Goal: Task Accomplishment & Management: Complete application form

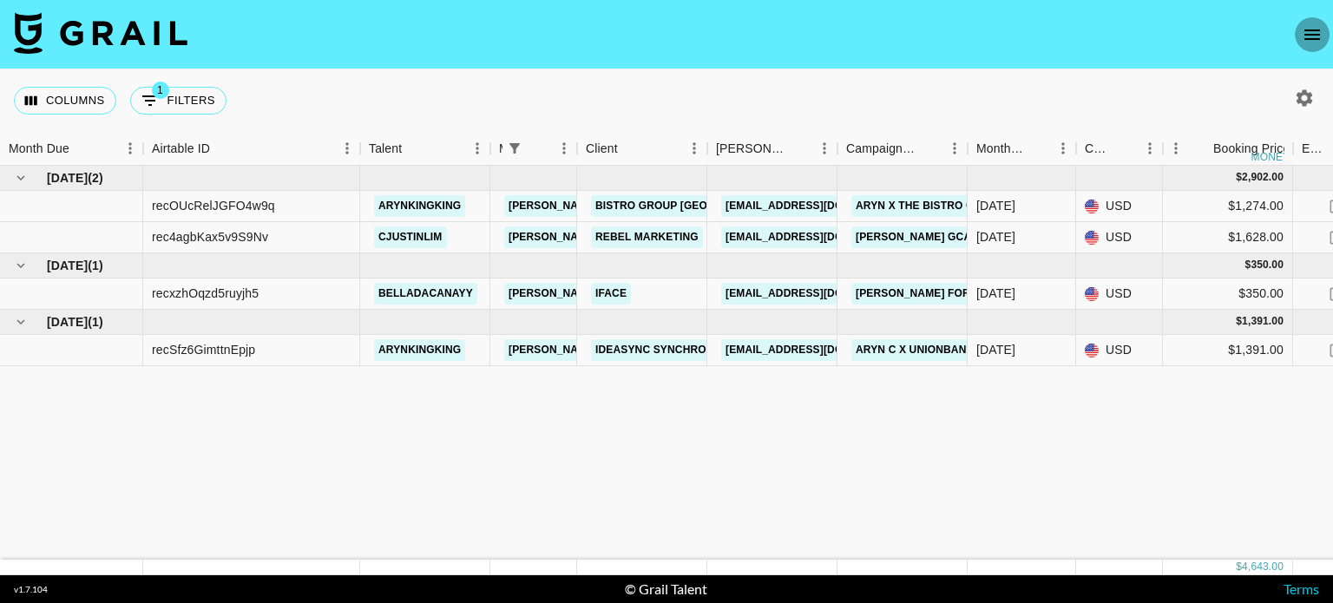
click at [1304, 39] on icon "open drawer" at bounding box center [1312, 34] width 21 height 21
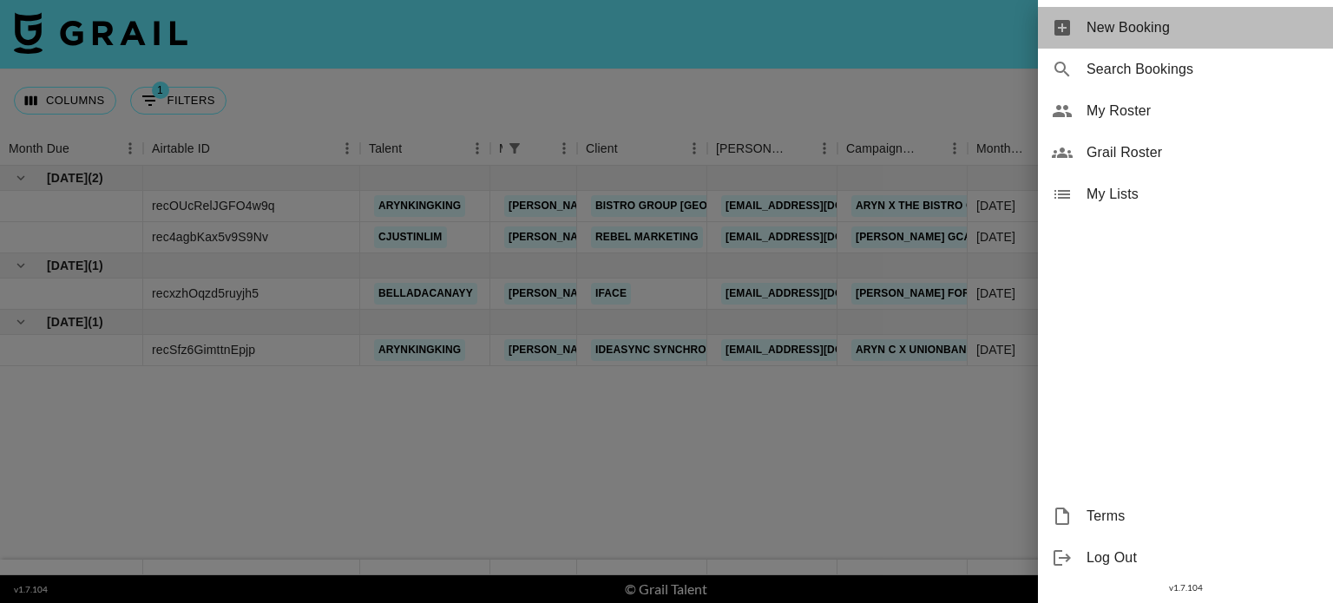
click at [1174, 27] on span "New Booking" at bounding box center [1203, 27] width 233 height 21
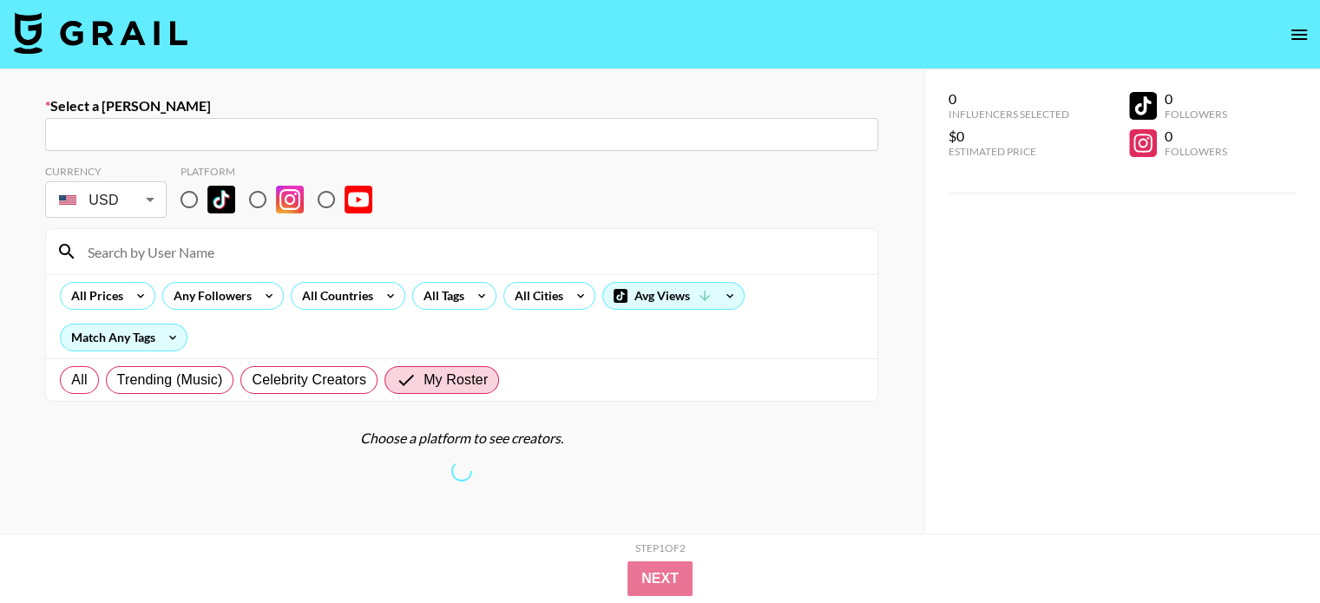
click at [254, 126] on input "text" at bounding box center [462, 135] width 813 height 20
paste input "<[EMAIL_ADDRESS][DOMAIN_NAME]"
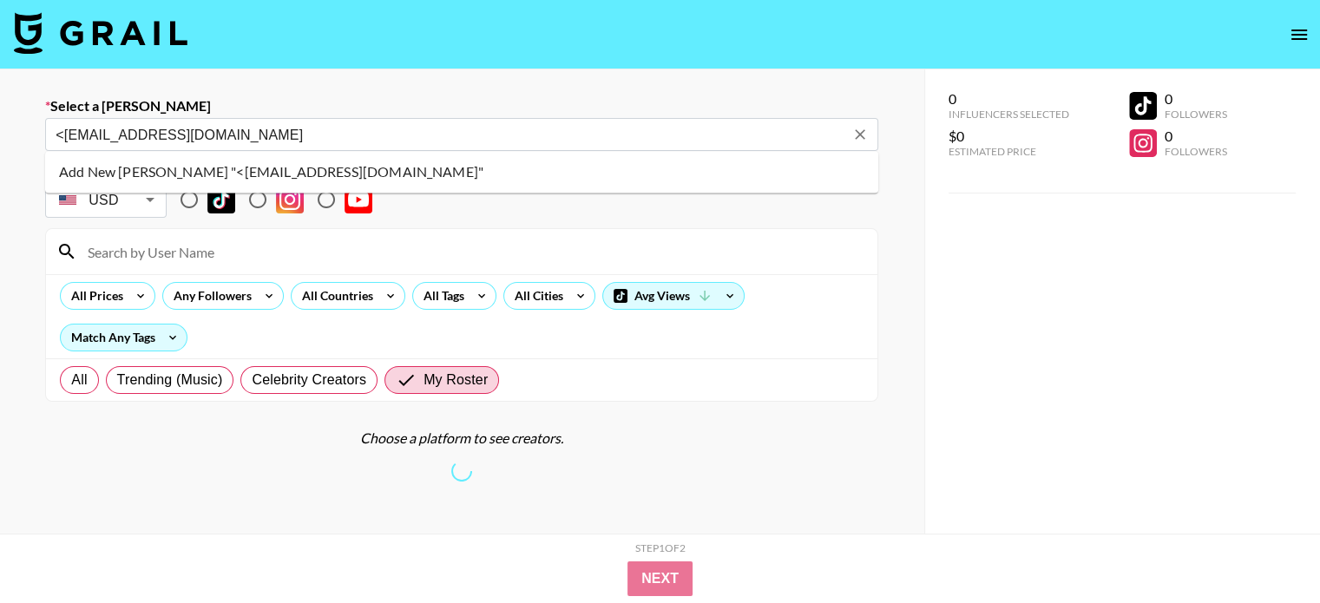
click at [68, 135] on input "<[EMAIL_ADDRESS][DOMAIN_NAME]" at bounding box center [450, 135] width 789 height 20
click at [107, 174] on li "Add New [PERSON_NAME] "[EMAIL_ADDRESS][DOMAIN_NAME]"" at bounding box center [461, 172] width 833 height 28
type input "Add New [PERSON_NAME] "[EMAIL_ADDRESS][DOMAIN_NAME]""
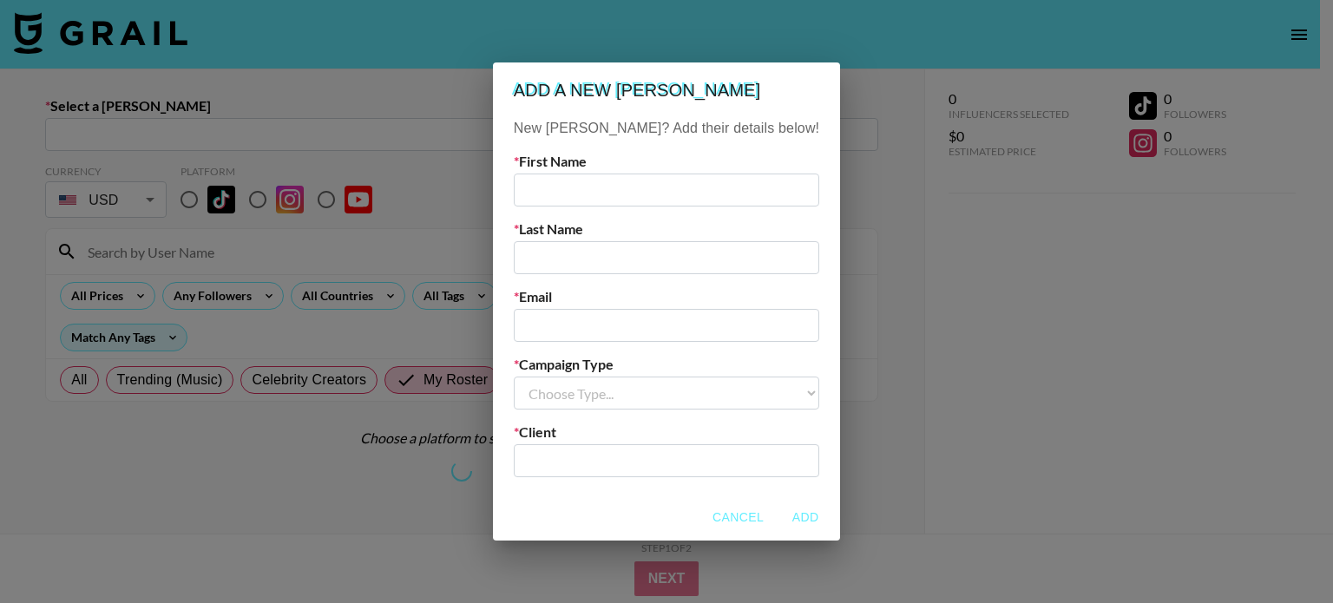
click at [642, 179] on input "text" at bounding box center [667, 190] width 306 height 33
type input "[PERSON_NAME]"
type input "Jutic"
paste input "<[EMAIL_ADDRESS][DOMAIN_NAME]"
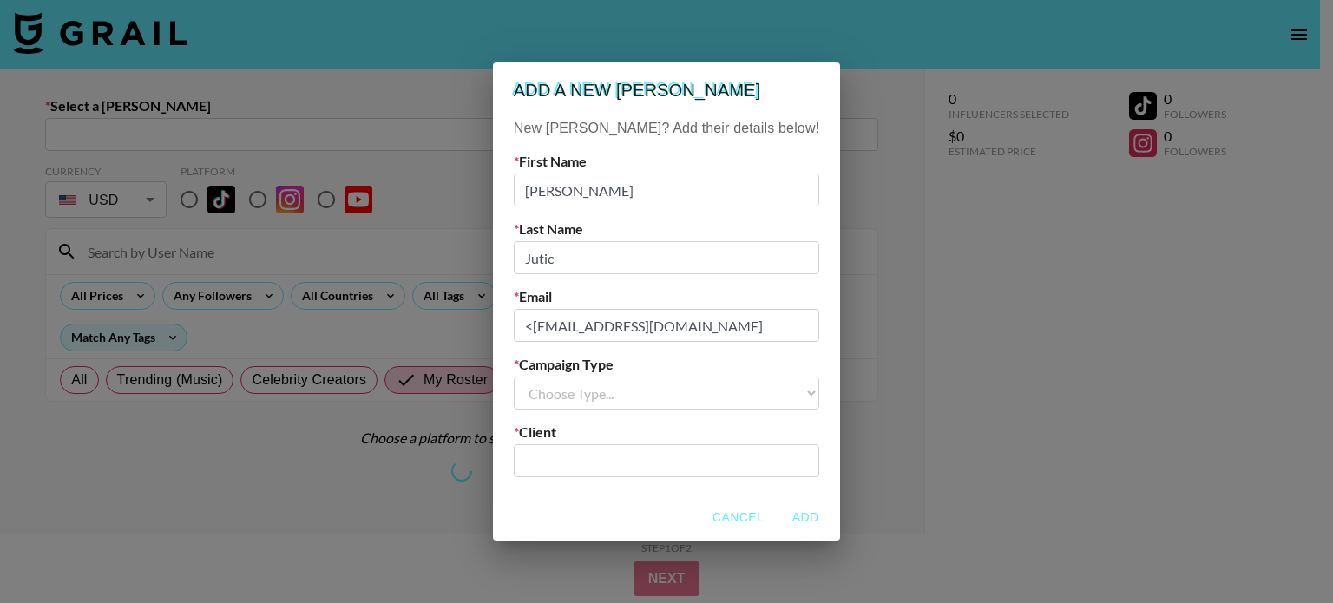
type input "<[EMAIL_ADDRESS][DOMAIN_NAME]"
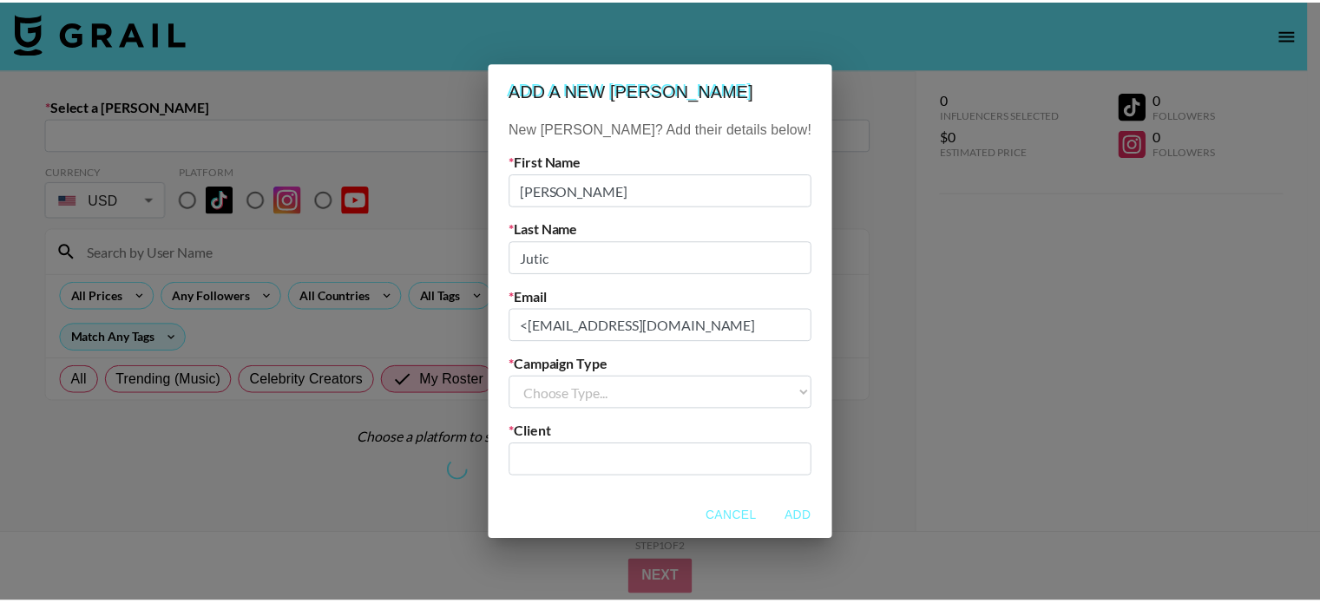
scroll to position [0, 0]
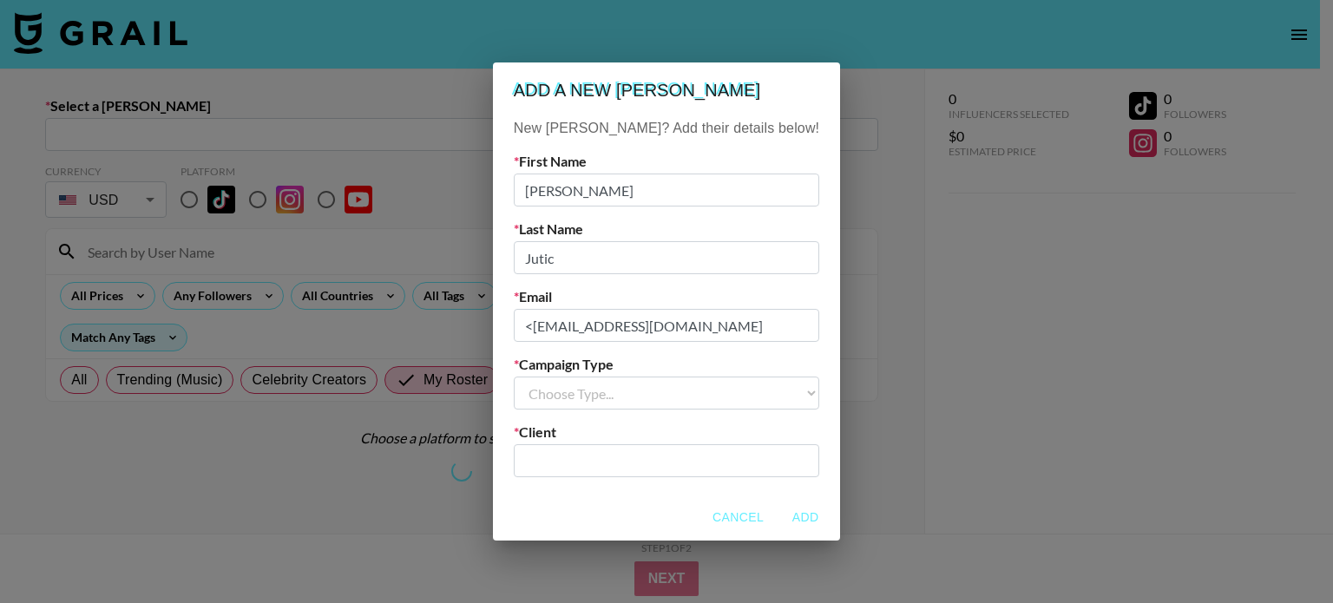
click at [645, 392] on select "Choose Type... Song Promos Brand Promos" at bounding box center [667, 393] width 306 height 33
select select "Brand"
click at [549, 377] on select "Choose Type... Song Promos Brand Promos" at bounding box center [667, 393] width 306 height 33
click at [635, 459] on input "text" at bounding box center [666, 461] width 285 height 20
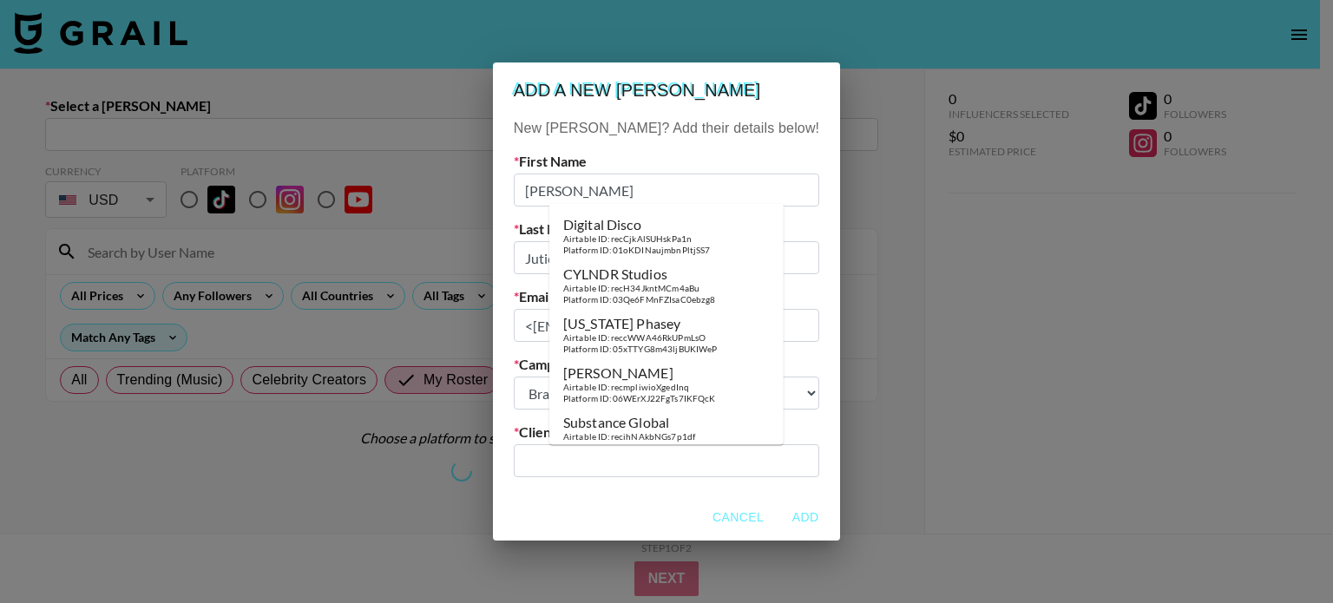
click at [635, 459] on input "text" at bounding box center [666, 461] width 285 height 20
drag, startPoint x: 595, startPoint y: 454, endPoint x: 613, endPoint y: 468, distance: 22.9
click at [613, 468] on input "VCM" at bounding box center [654, 461] width 261 height 20
type input "VCM"
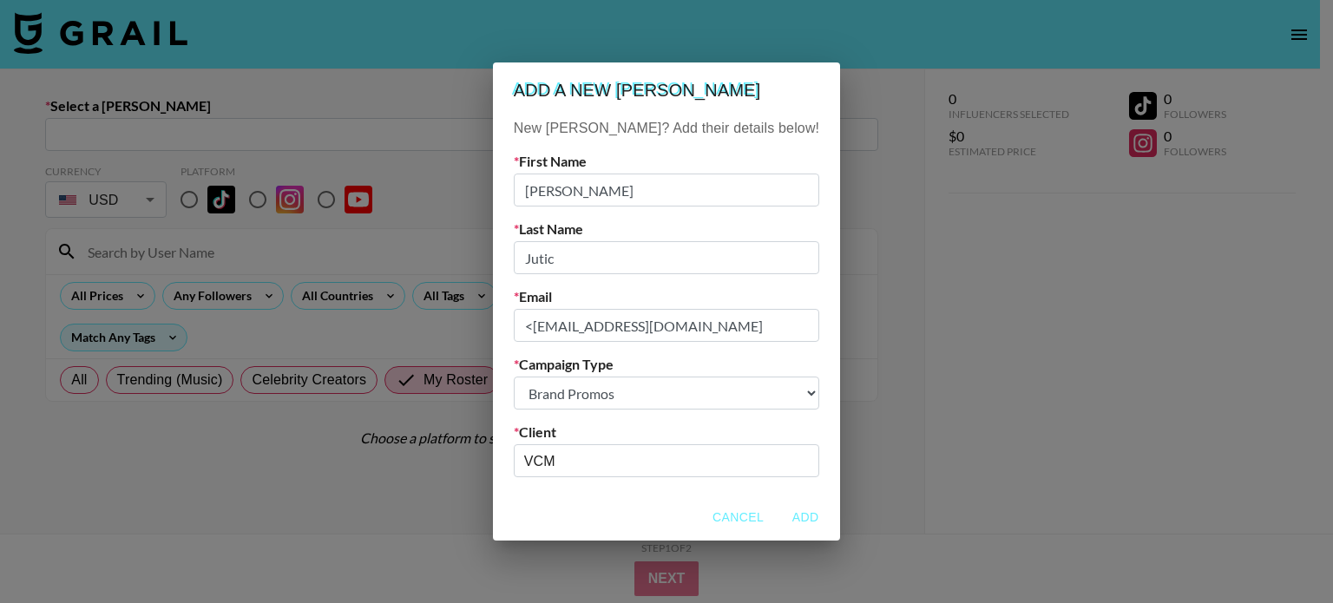
click at [579, 500] on div "Cancel Add" at bounding box center [666, 518] width 347 height 46
click at [565, 332] on input "<[EMAIL_ADDRESS][DOMAIN_NAME]" at bounding box center [667, 325] width 306 height 33
type input "[EMAIL_ADDRESS][DOMAIN_NAME]"
click at [778, 517] on button "Add" at bounding box center [806, 518] width 56 height 32
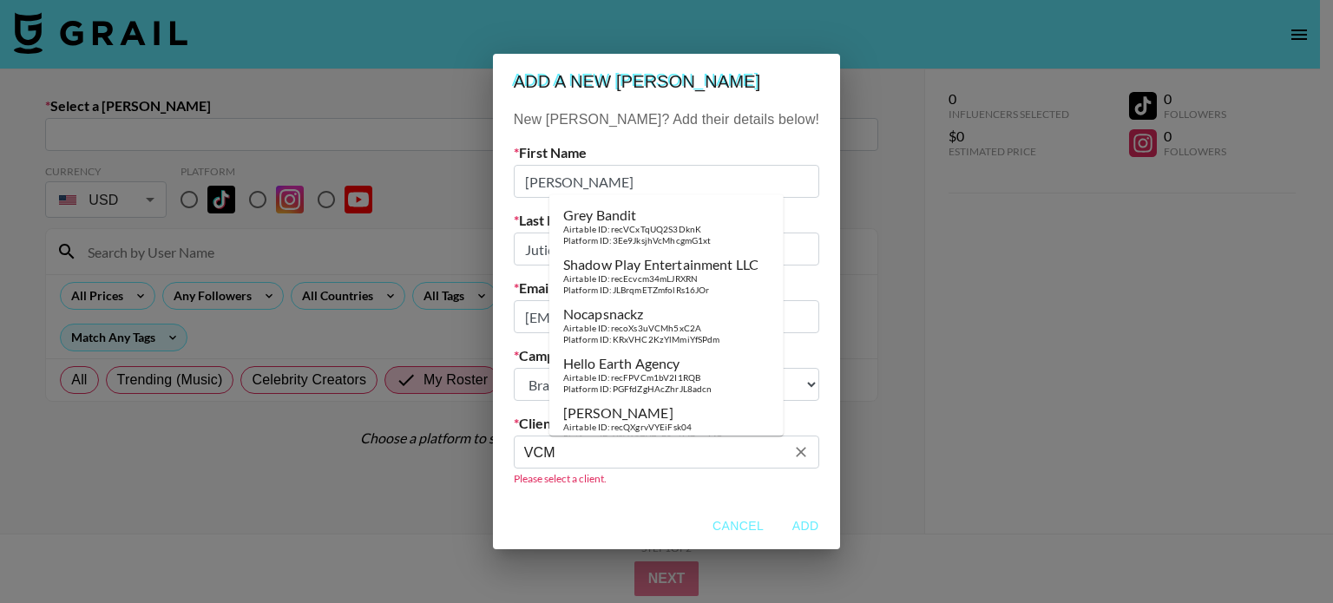
click at [701, 457] on input "VCM" at bounding box center [654, 453] width 261 height 20
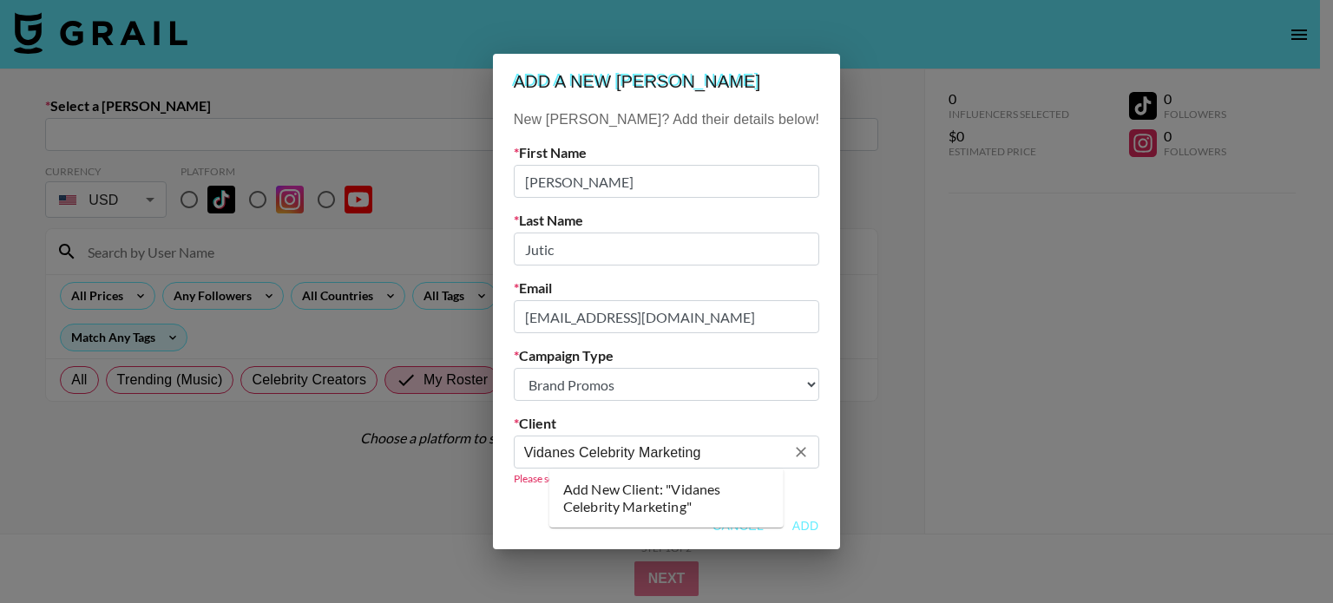
click at [635, 498] on li "Add New Client: "Vidanes Celebrity Marketing"" at bounding box center [666, 498] width 234 height 45
type input "Vidanes Celebrity Marketing"
click at [778, 524] on button "Add" at bounding box center [806, 526] width 56 height 32
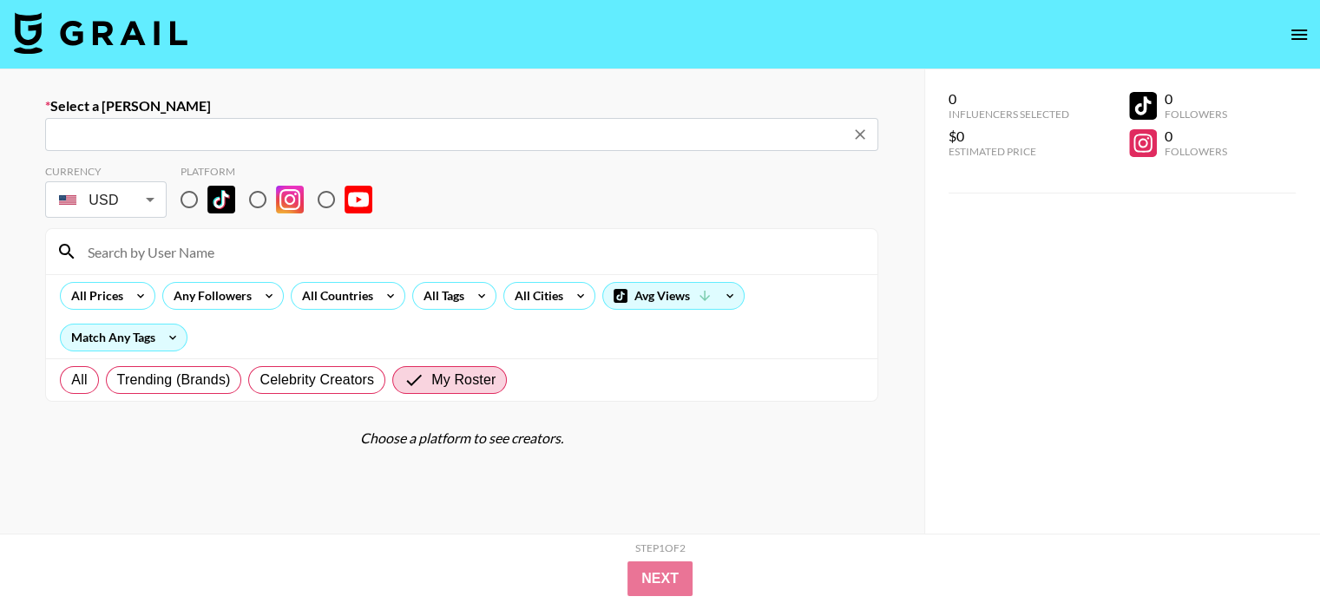
type input "[EMAIL_ADDRESS][DOMAIN_NAME]: [PERSON_NAME] -- [PERSON_NAME] Celebrity Marketin…"
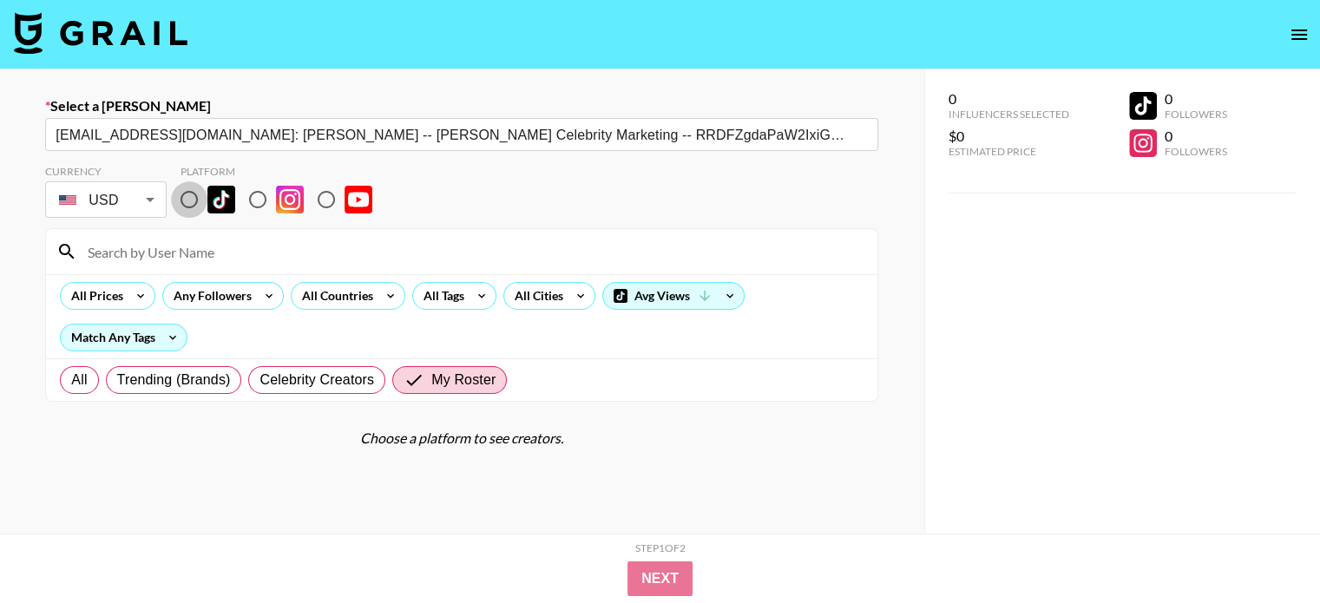
click at [189, 193] on input "radio" at bounding box center [189, 199] width 36 height 36
radio input "true"
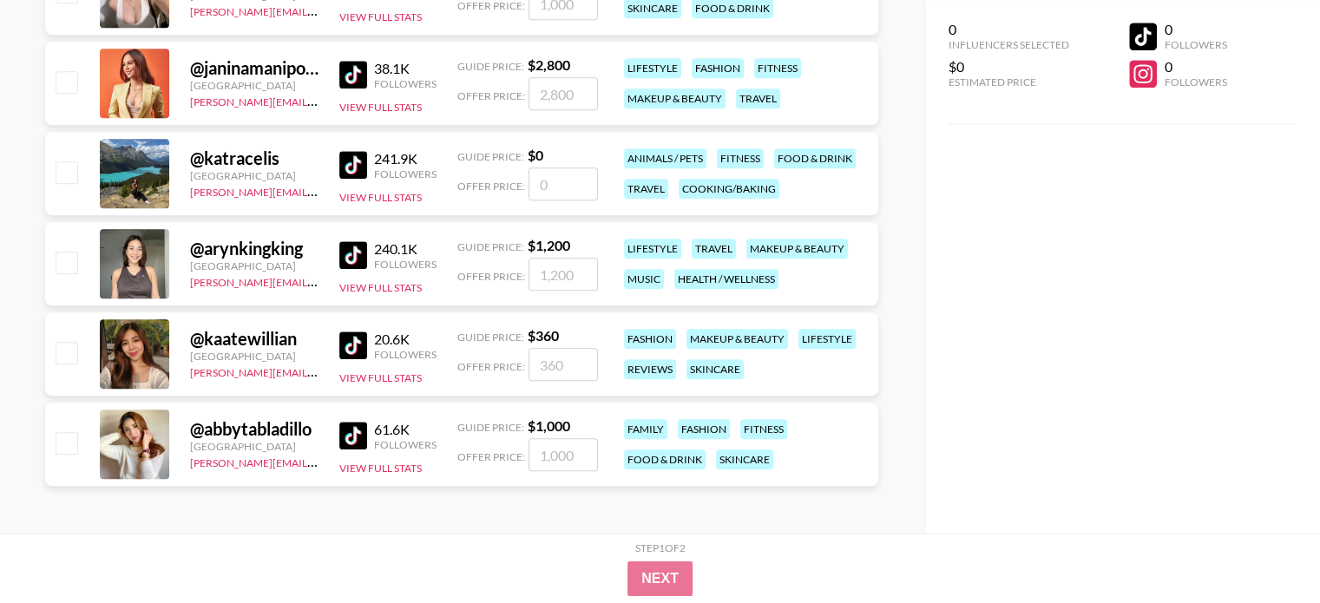
scroll to position [1547, 0]
click at [73, 267] on input "checkbox" at bounding box center [66, 263] width 21 height 21
checkbox input "true"
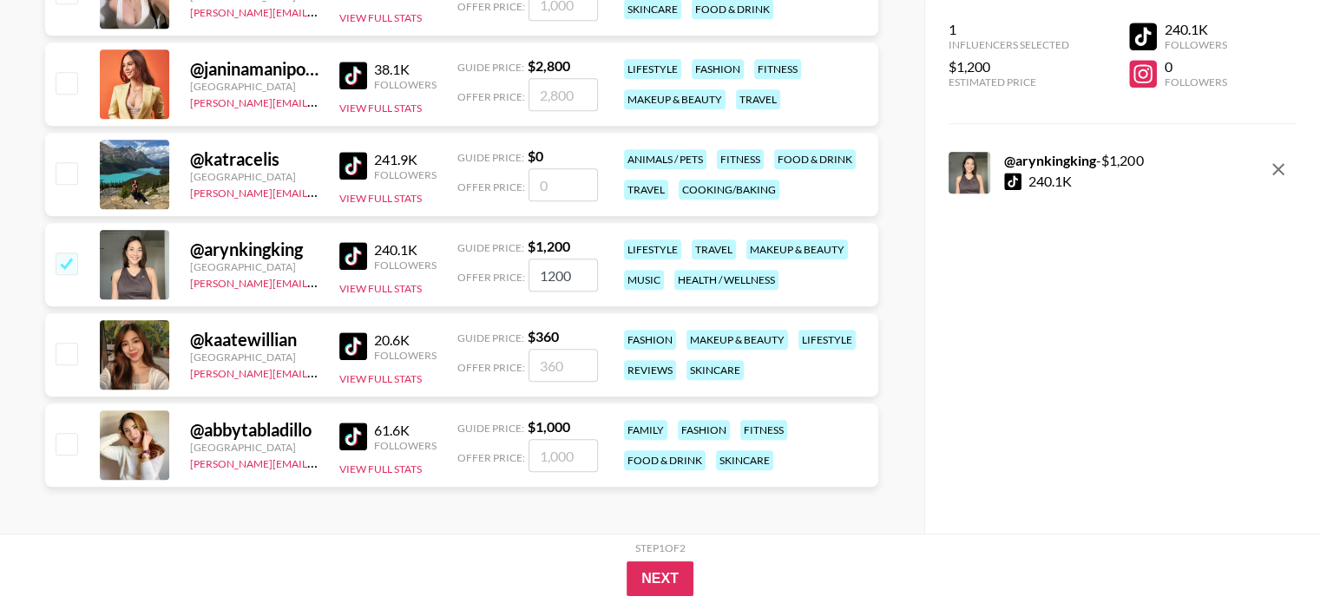
click at [584, 265] on input "1200" at bounding box center [563, 275] width 69 height 33
type input "2060"
click at [660, 569] on button "Next" at bounding box center [660, 579] width 67 height 35
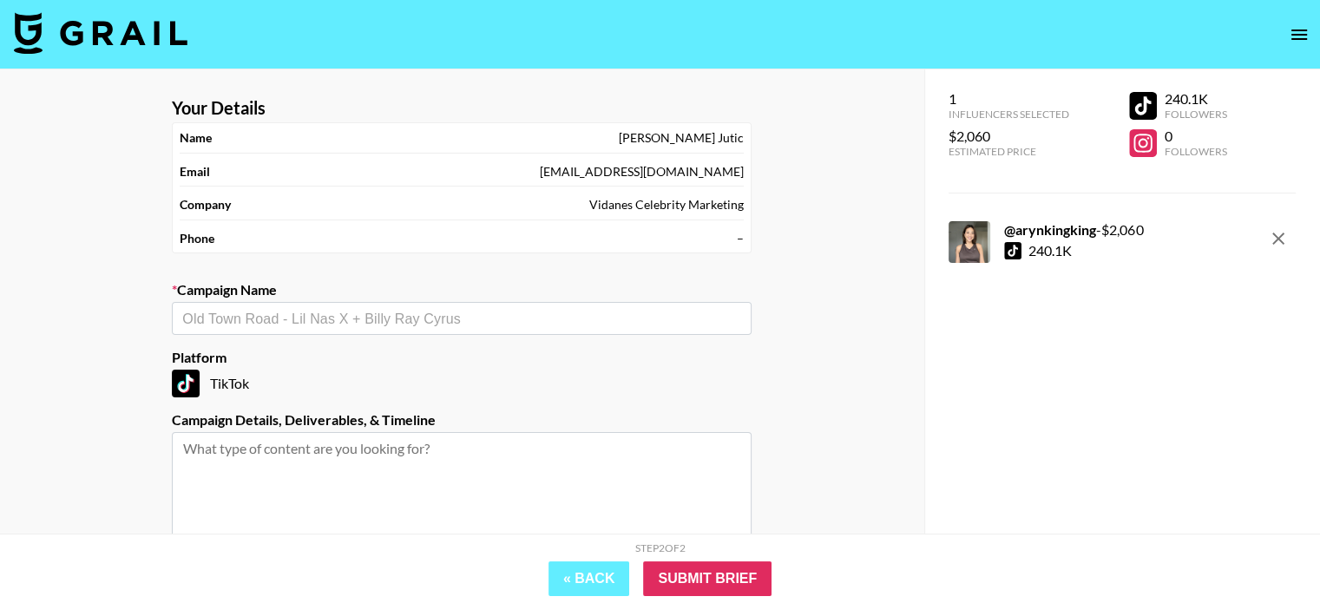
scroll to position [0, 0]
click at [364, 327] on div "​" at bounding box center [462, 318] width 580 height 33
click at [569, 359] on li "Add New Campaign: "Aryn x Kwik via VCM"" at bounding box center [462, 355] width 580 height 28
type input "Aryn x Kwik via VCM"
click at [714, 564] on input "Submit Brief" at bounding box center [707, 579] width 128 height 35
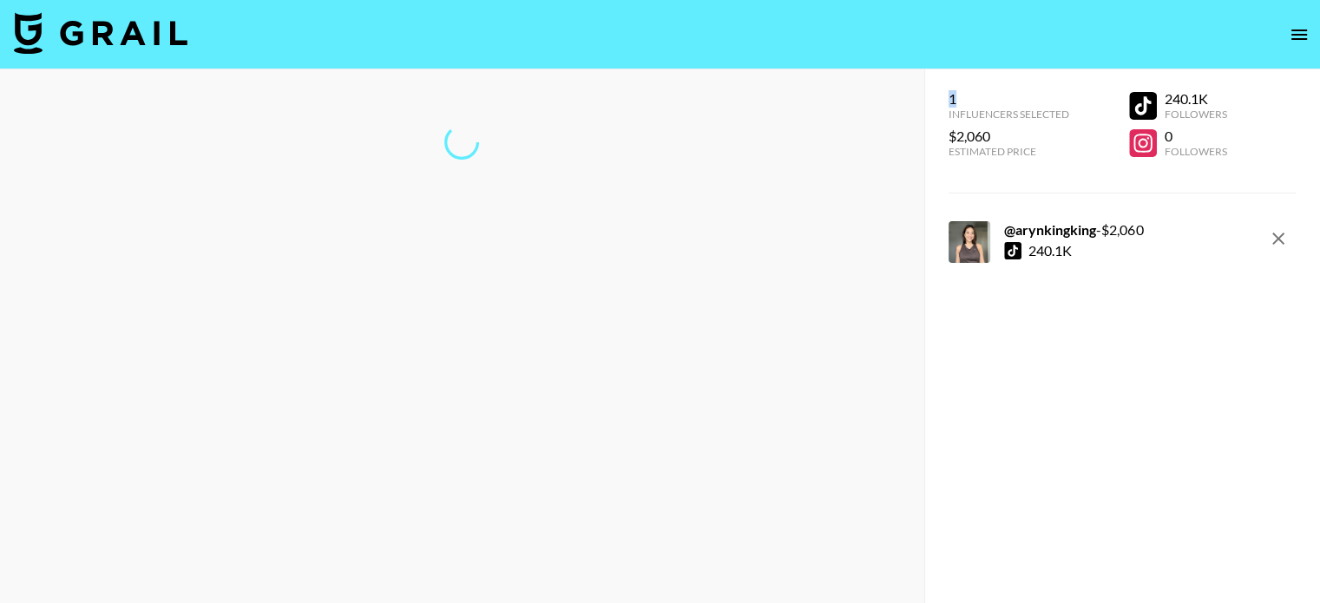
click at [714, 564] on div at bounding box center [462, 336] width 925 height 534
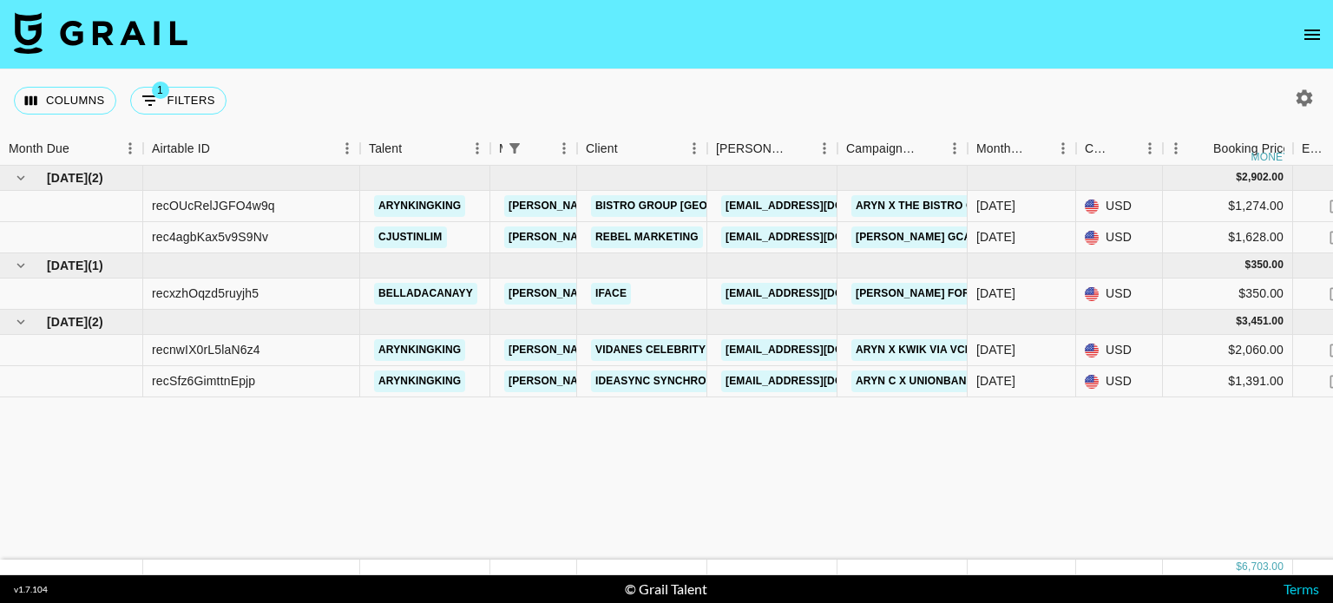
click at [1303, 88] on icon "button" at bounding box center [1304, 98] width 21 height 21
select select "[DATE]"
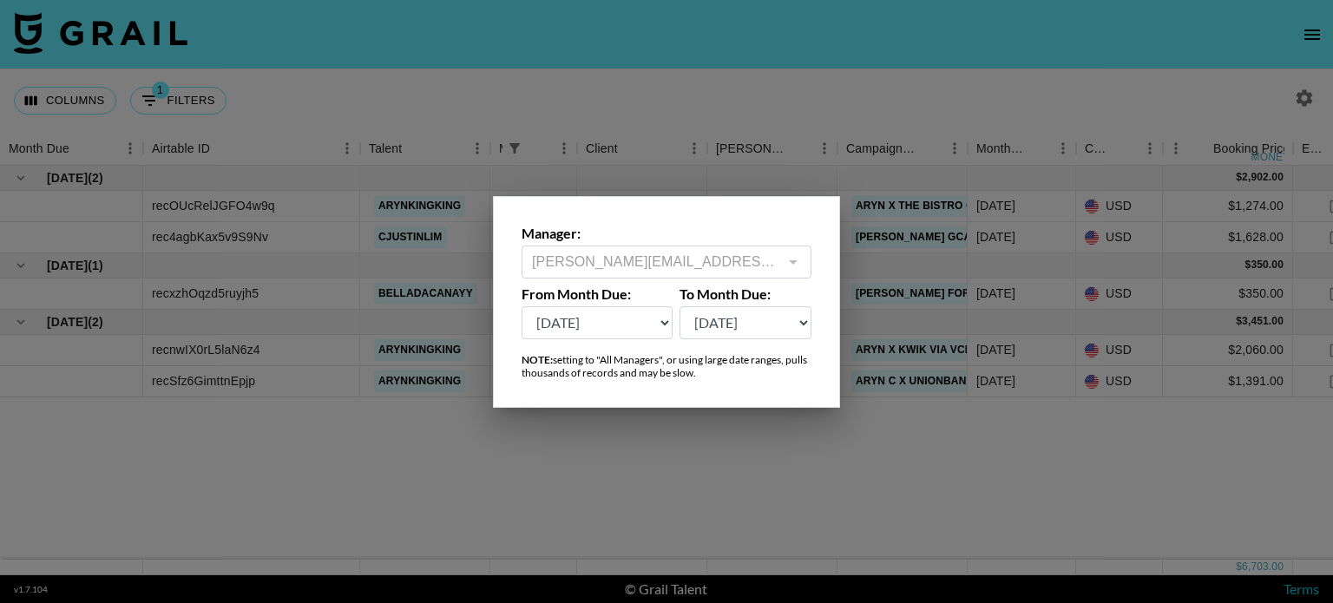
click at [815, 466] on div at bounding box center [666, 301] width 1333 height 603
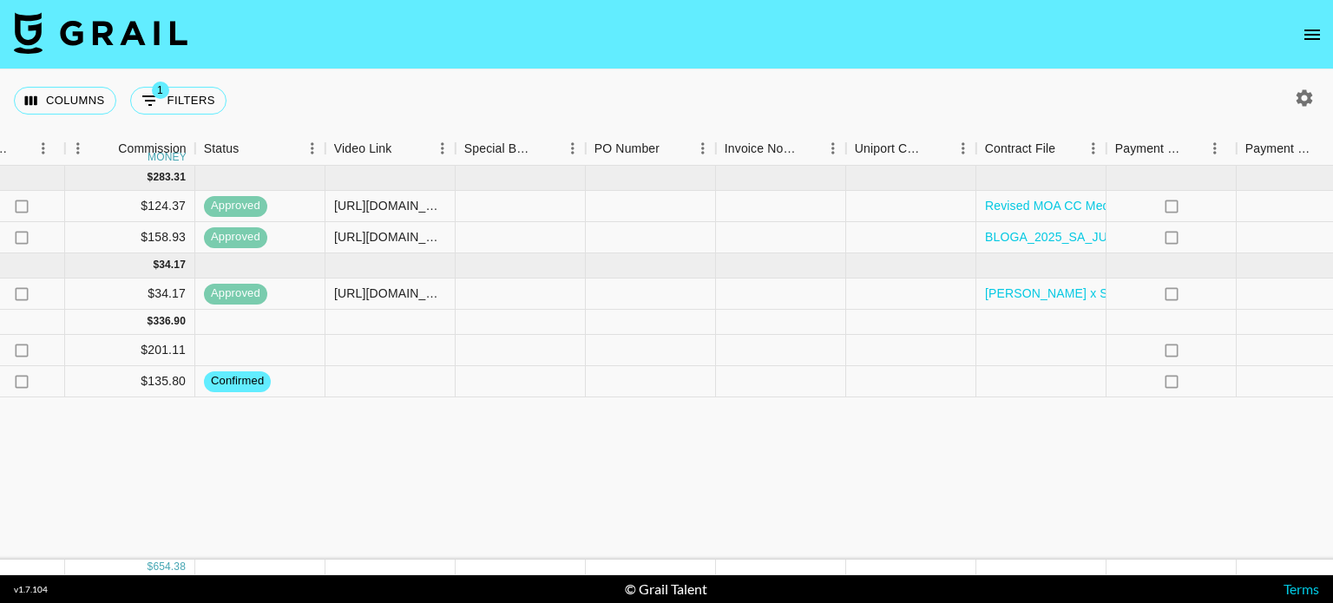
scroll to position [0, 1549]
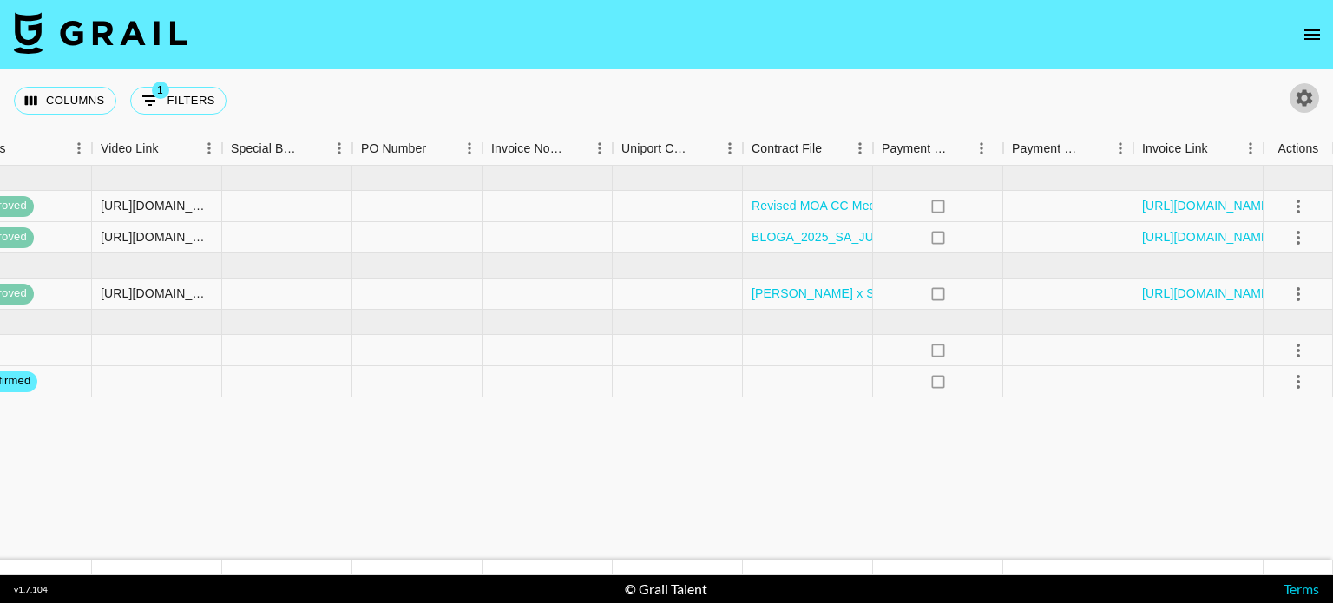
click at [1304, 110] on button "button" at bounding box center [1305, 98] width 30 height 30
select select "Jun '25"
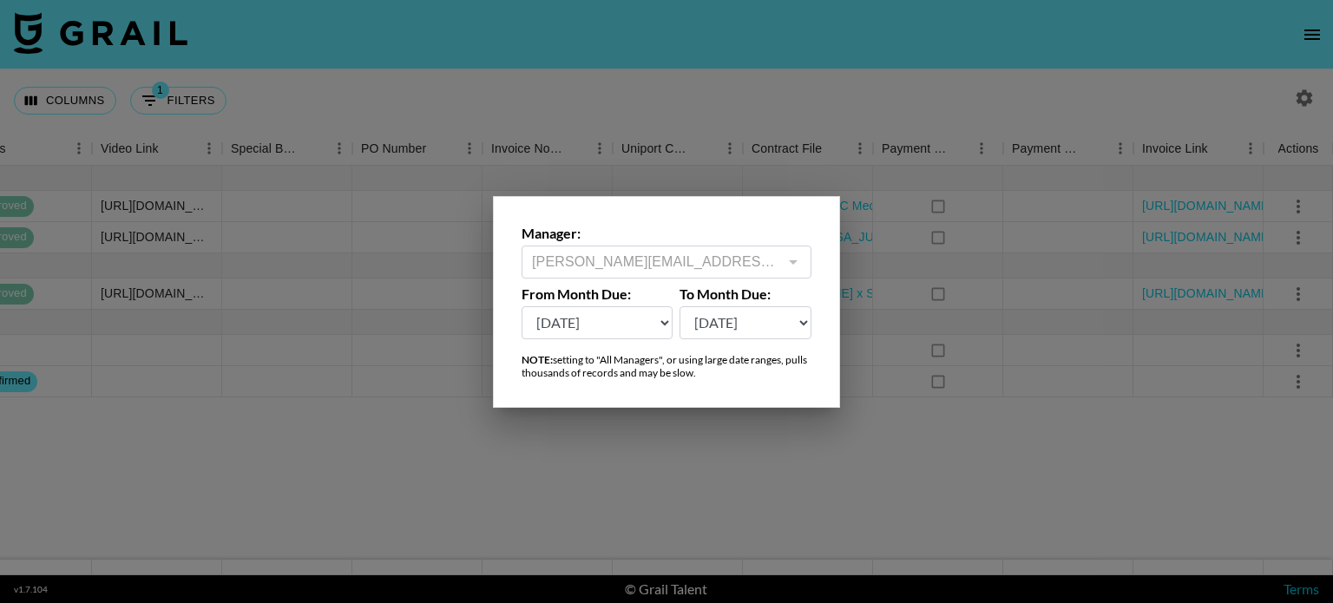
click at [1222, 19] on div at bounding box center [666, 301] width 1333 height 603
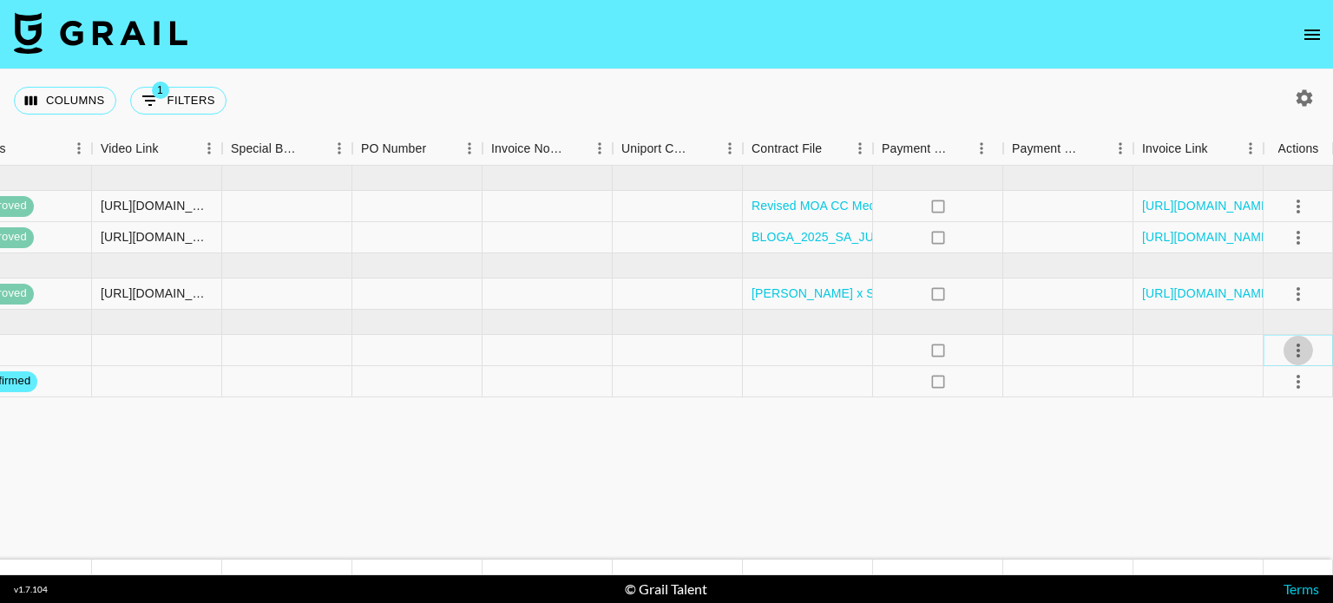
click at [1296, 351] on icon "select merge strategy" at bounding box center [1298, 350] width 21 height 21
click at [1260, 384] on li "Confirm" at bounding box center [1277, 387] width 113 height 31
click at [1302, 383] on icon "select merge strategy" at bounding box center [1298, 382] width 21 height 21
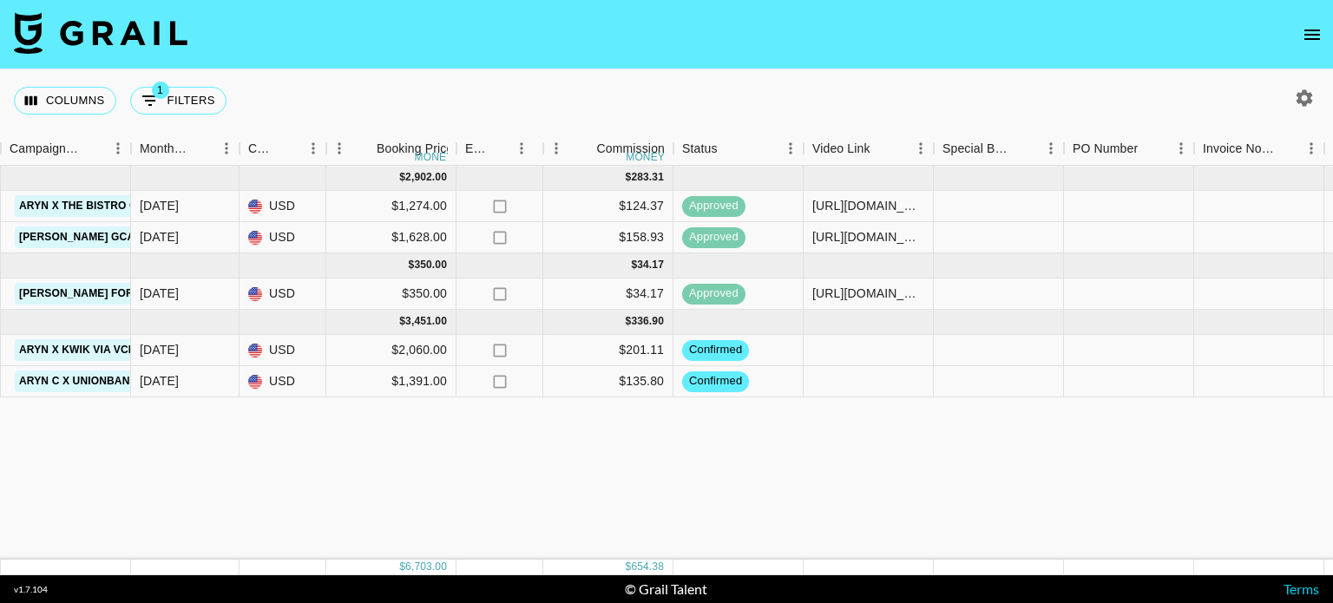
scroll to position [0, 797]
